Goal: Information Seeking & Learning: Learn about a topic

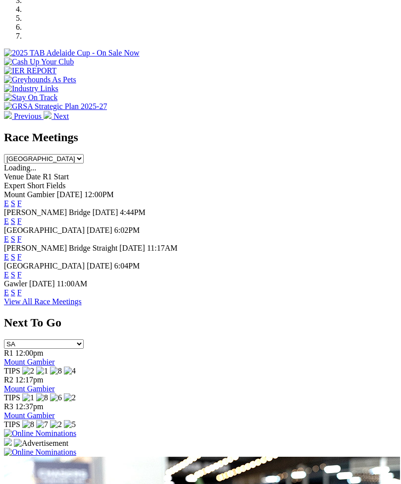
scroll to position [352, 0]
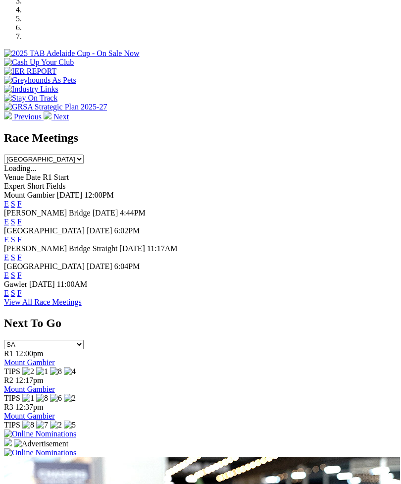
click at [22, 295] on link "F" at bounding box center [19, 293] width 4 height 8
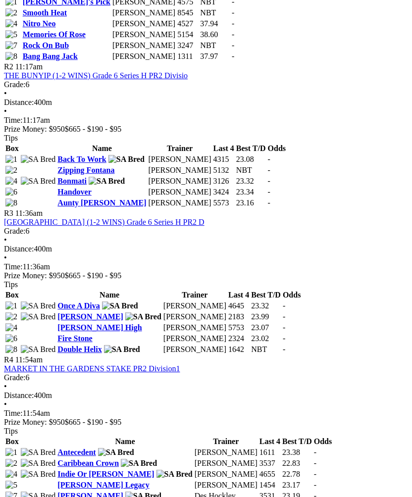
scroll to position [630, 0]
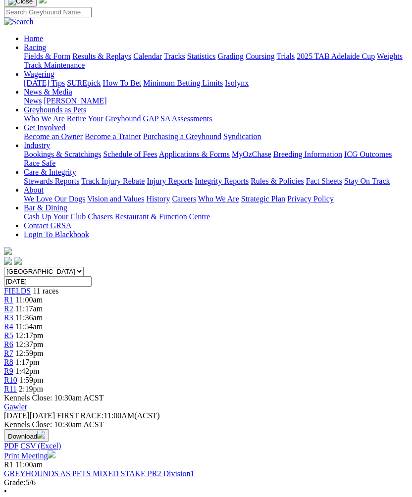
scroll to position [72, 0]
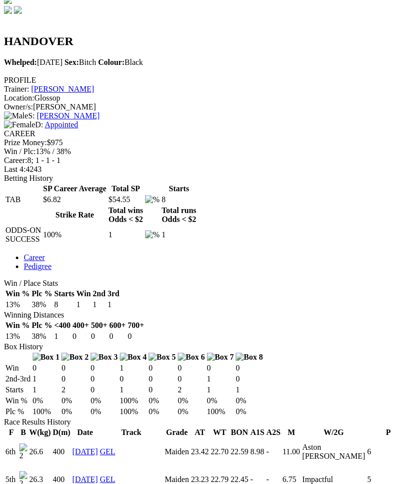
scroll to position [324, 0]
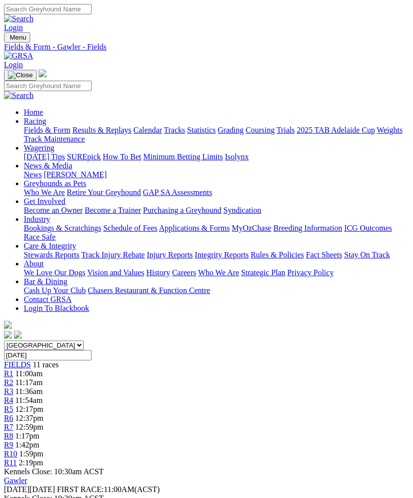
scroll to position [105, 0]
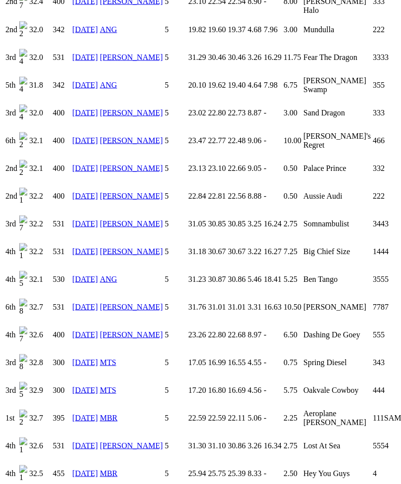
scroll to position [1303, 0]
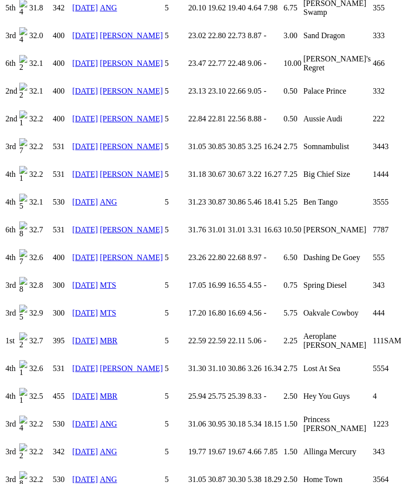
scroll to position [1372, 0]
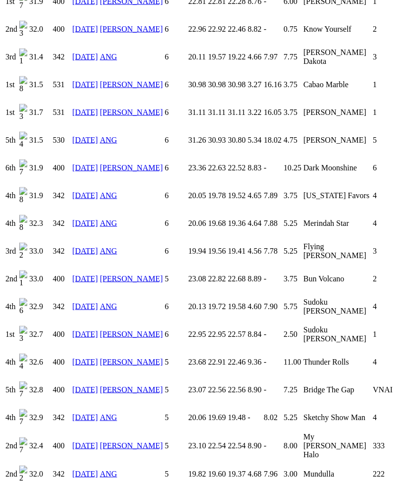
scroll to position [850, 0]
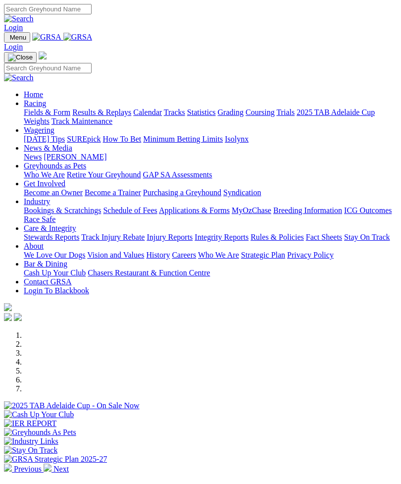
scroll to position [384, 0]
